Goal: Information Seeking & Learning: Understand process/instructions

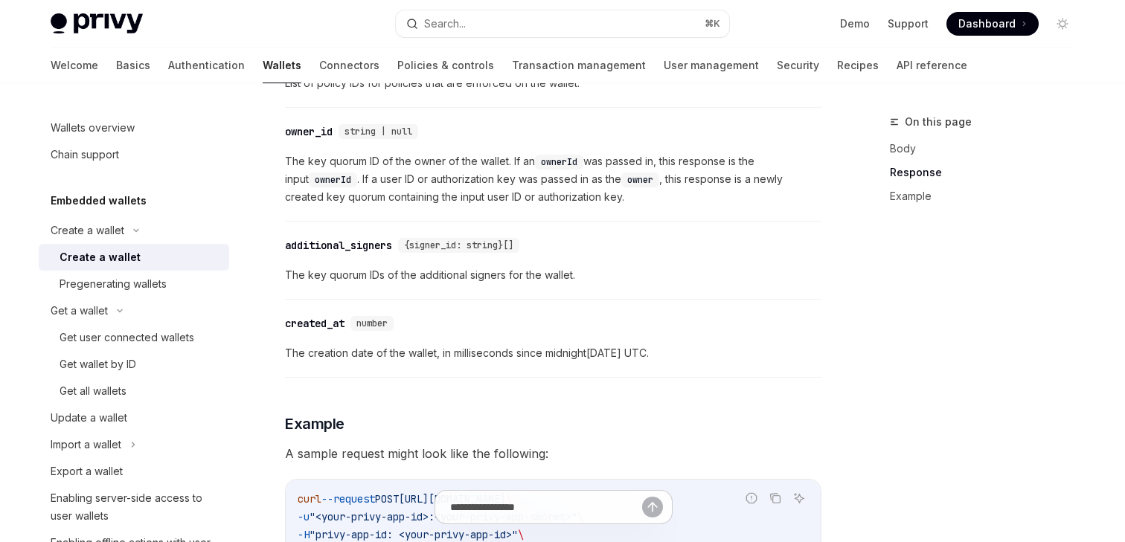
scroll to position [1737, 0]
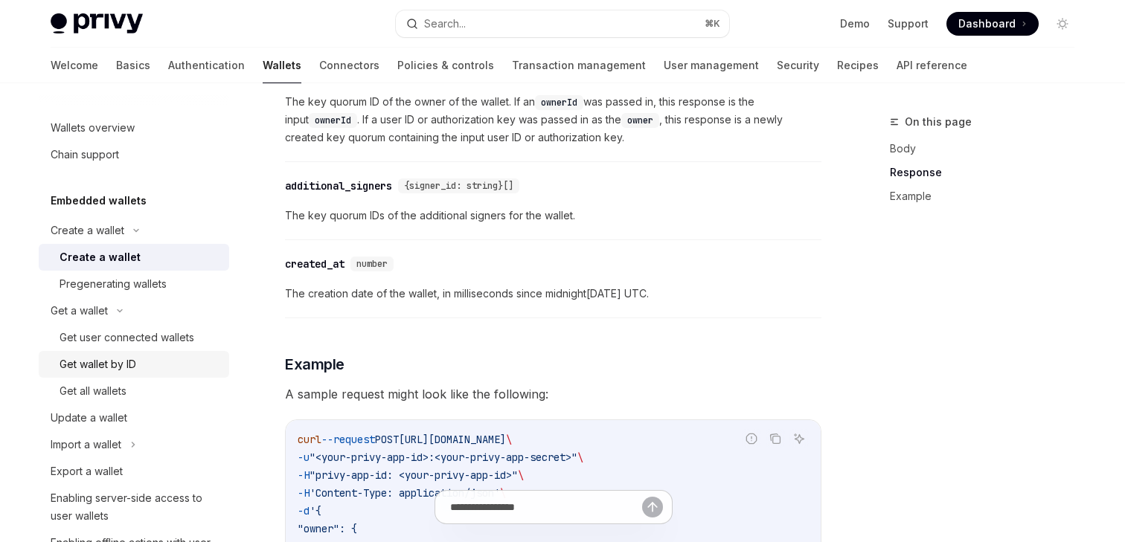
click at [140, 365] on div "Get wallet by ID" at bounding box center [140, 365] width 161 height 18
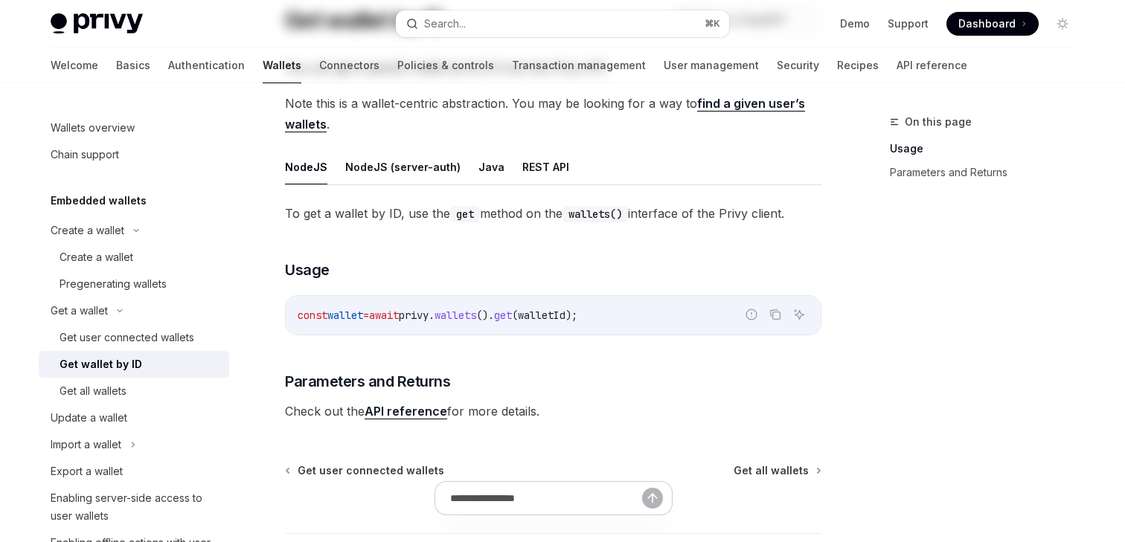
scroll to position [28, 0]
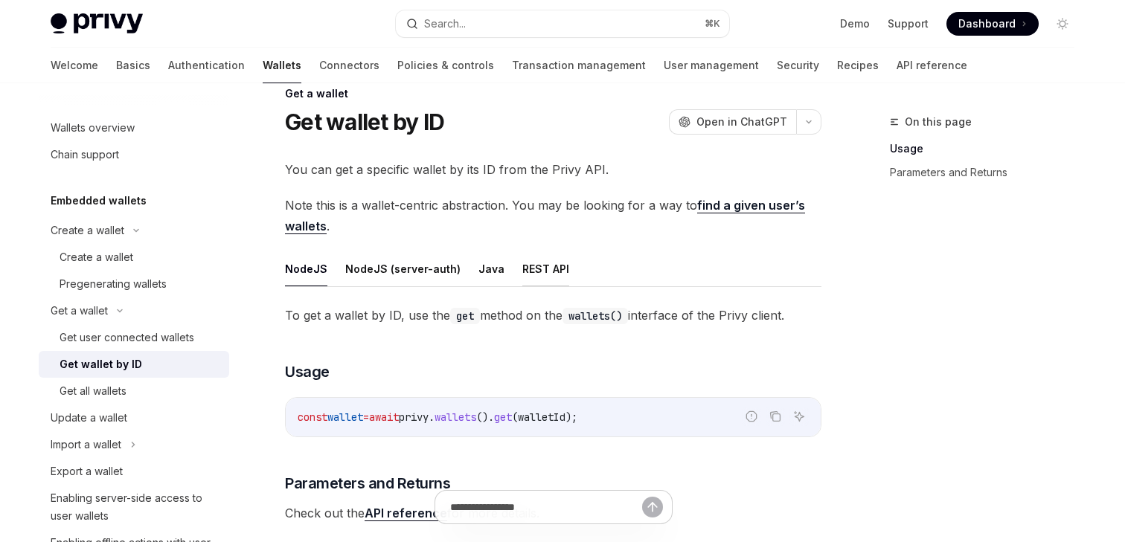
click at [534, 277] on button "REST API" at bounding box center [545, 268] width 47 height 35
type textarea "*"
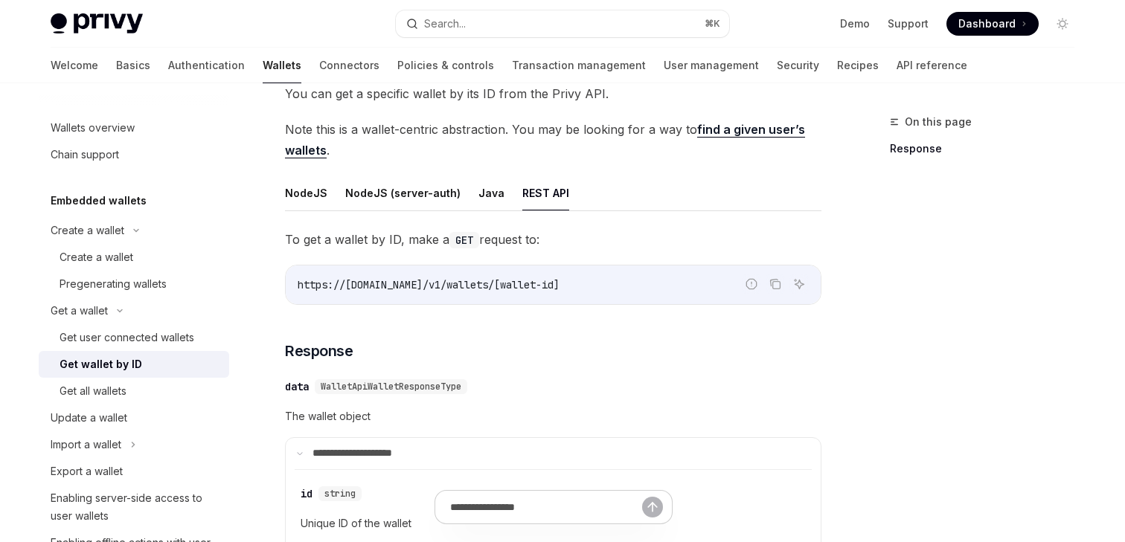
scroll to position [130, 0]
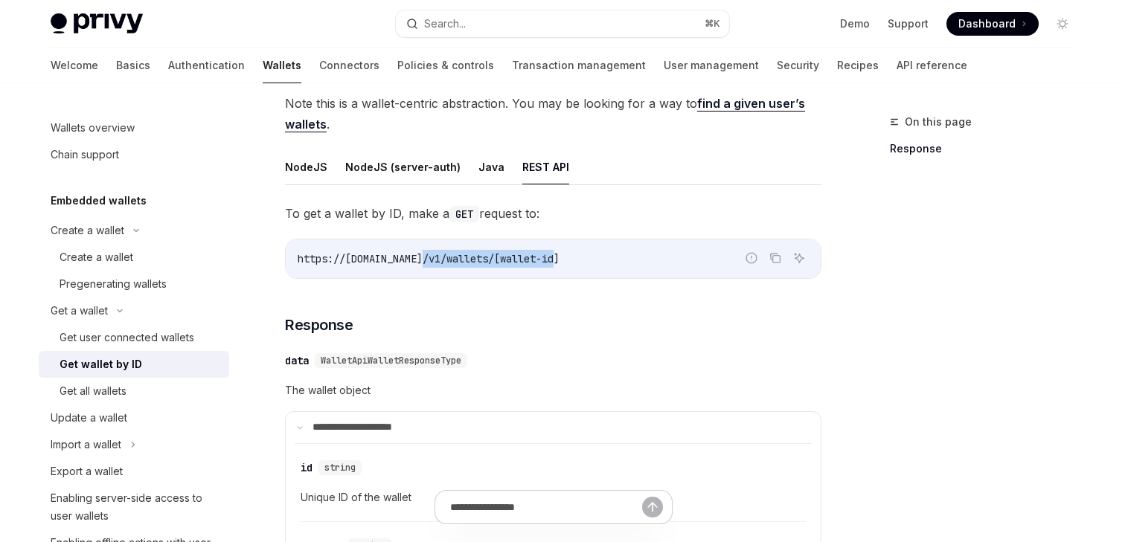
drag, startPoint x: 572, startPoint y: 257, endPoint x: 426, endPoint y: 260, distance: 145.8
click at [426, 260] on code "https://[DOMAIN_NAME]/v1/wallets/[wallet-id]" at bounding box center [553, 259] width 511 height 18
copy span "v1/wallets/[wallet-id]"
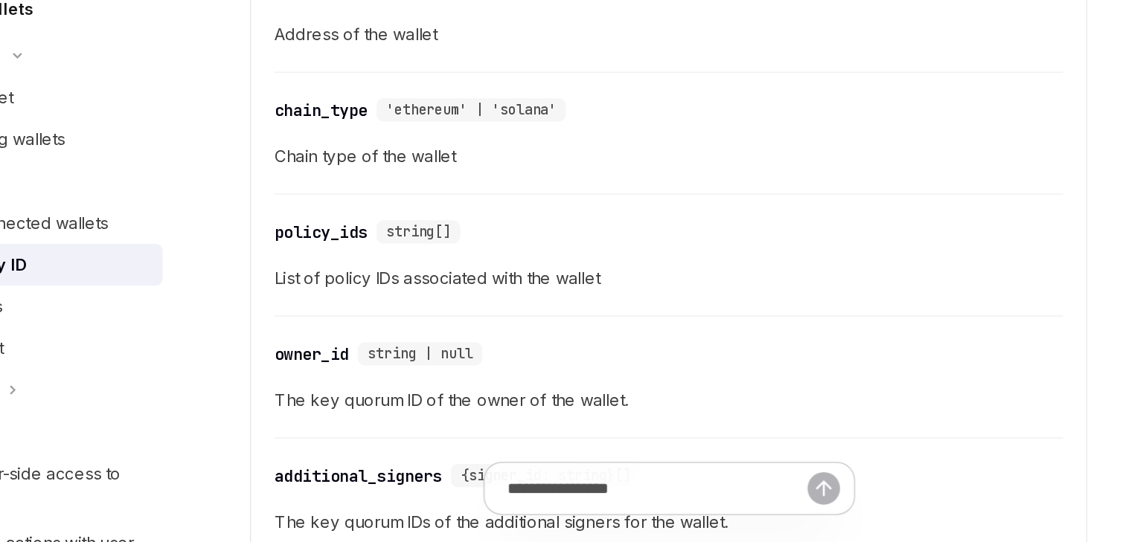
scroll to position [488, 0]
